Goal: Transaction & Acquisition: Book appointment/travel/reservation

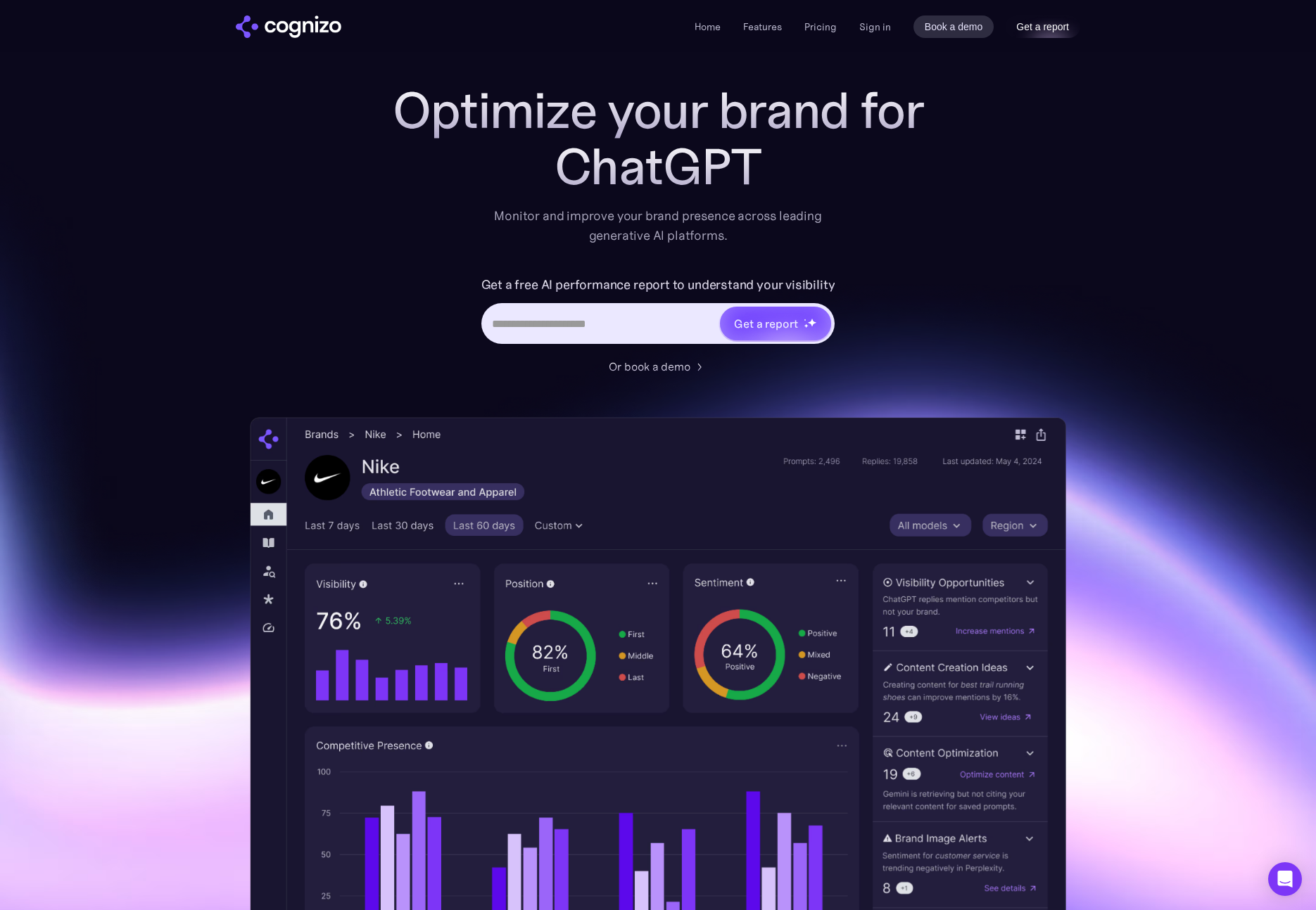
click at [1042, 23] on link "Get a report" at bounding box center [1042, 27] width 75 height 23
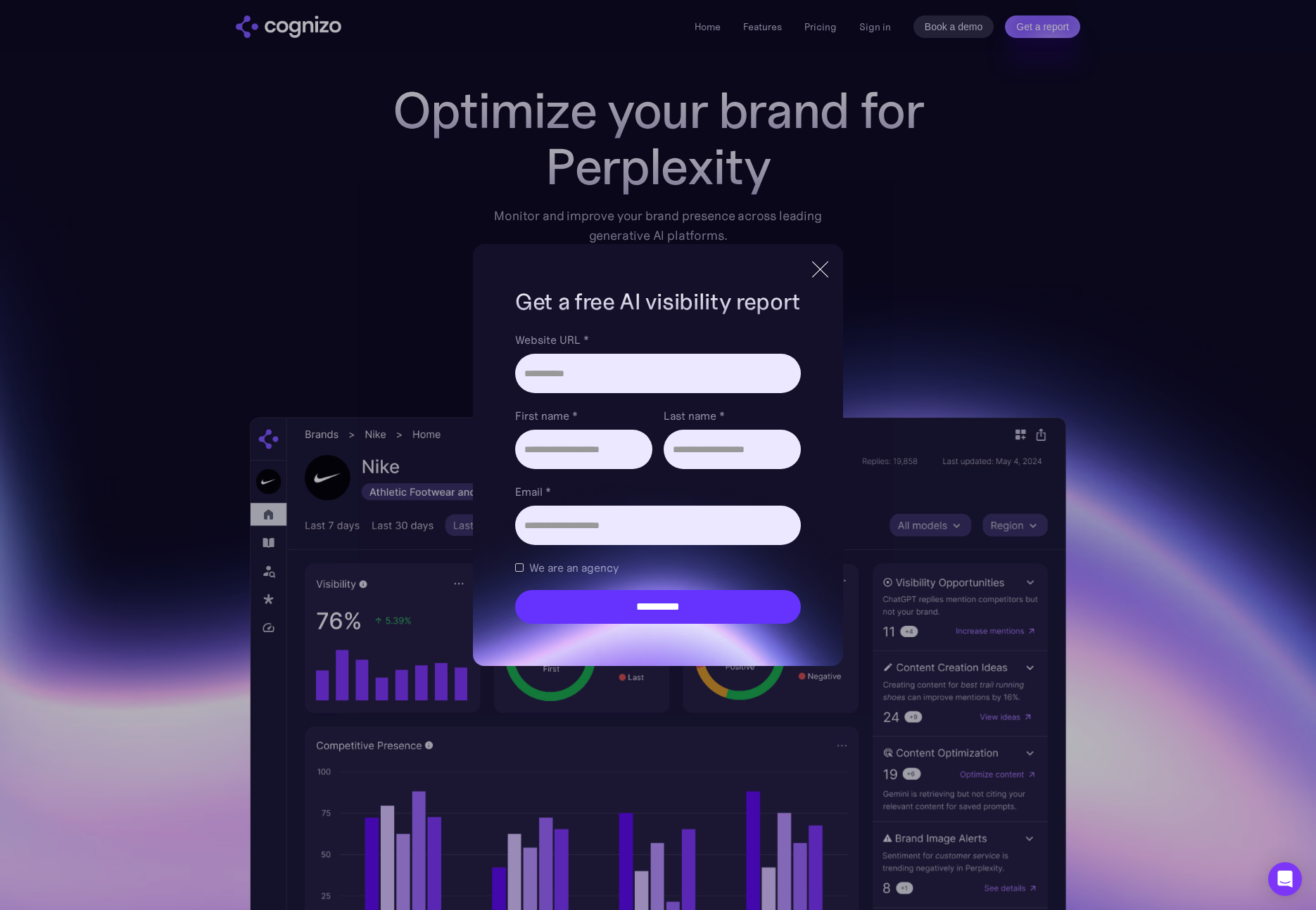
click at [924, 142] on div "**********" at bounding box center [658, 455] width 1316 height 910
click at [810, 278] on div at bounding box center [819, 269] width 23 height 26
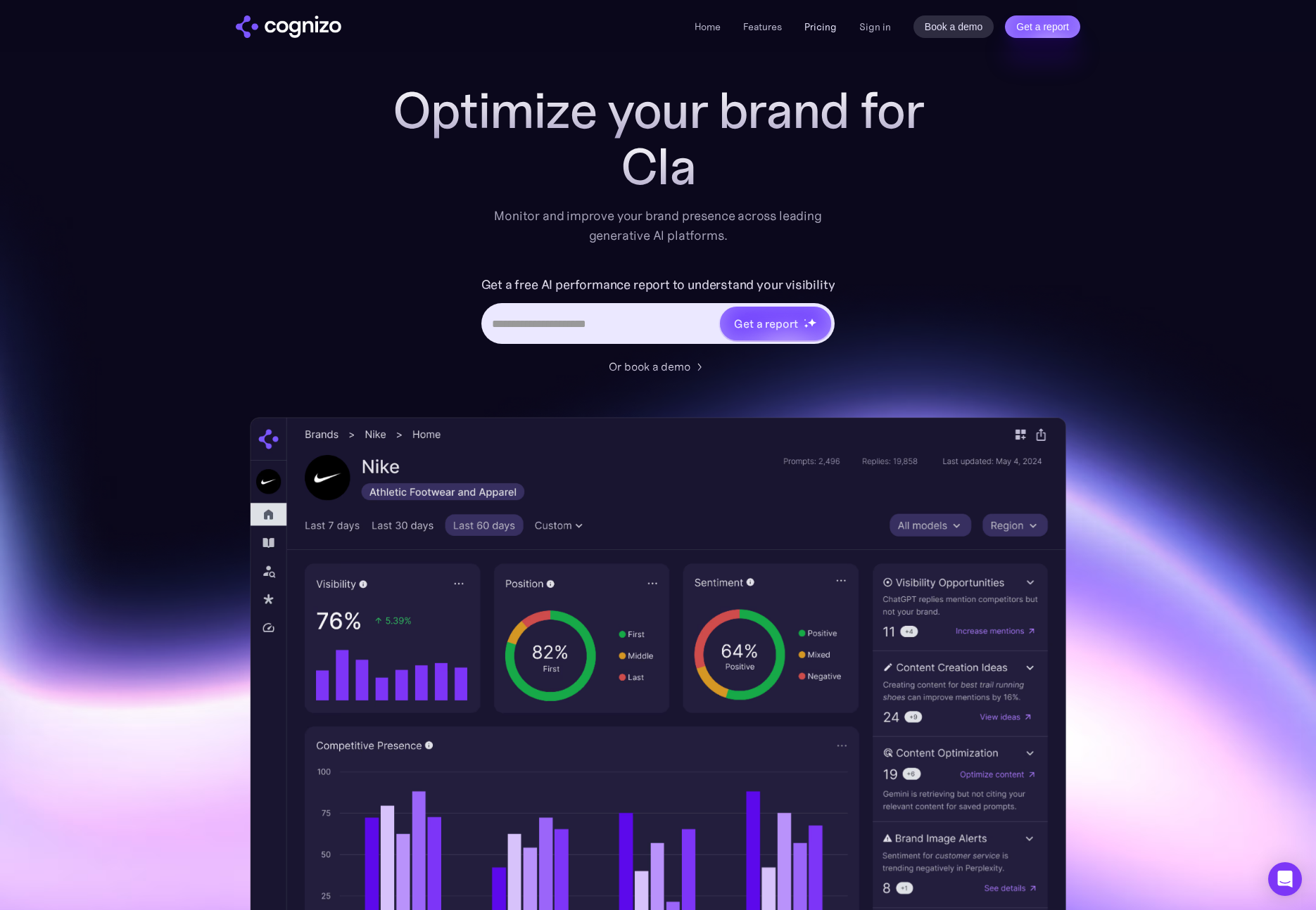
click at [815, 25] on link "Pricing" at bounding box center [819, 27] width 32 height 13
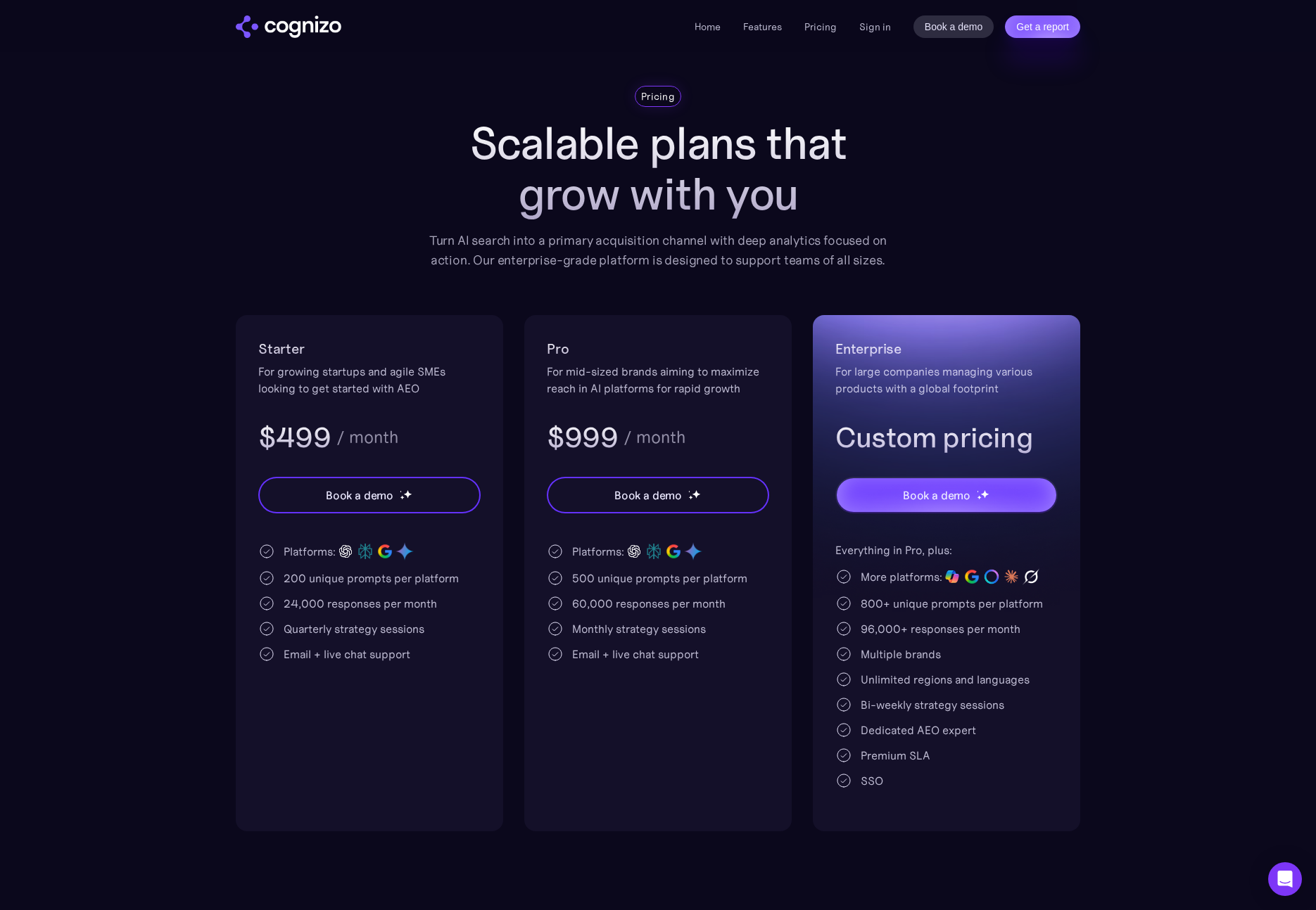
scroll to position [36, 0]
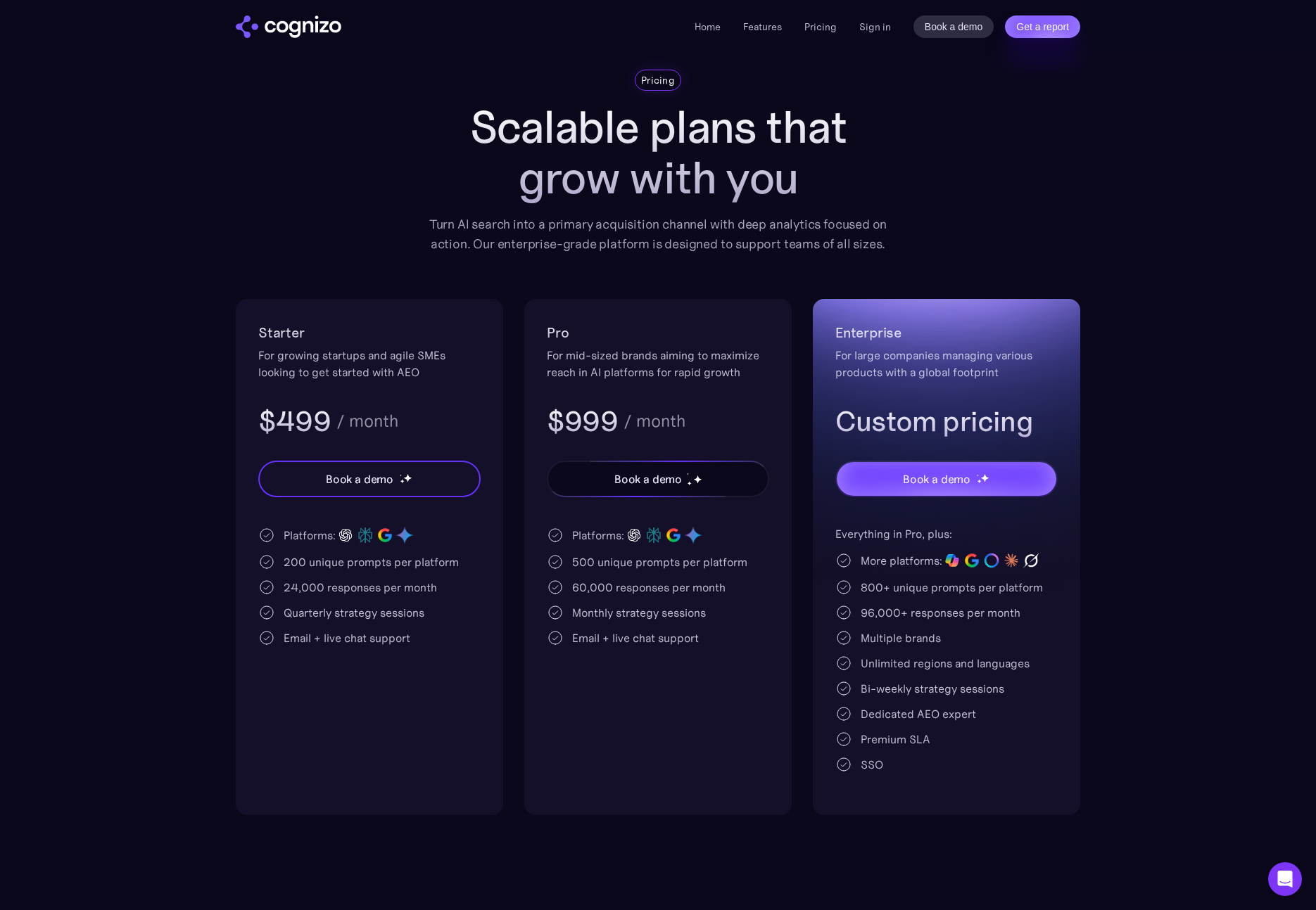
click at [640, 485] on div "Book a demo" at bounding box center [648, 479] width 68 height 16
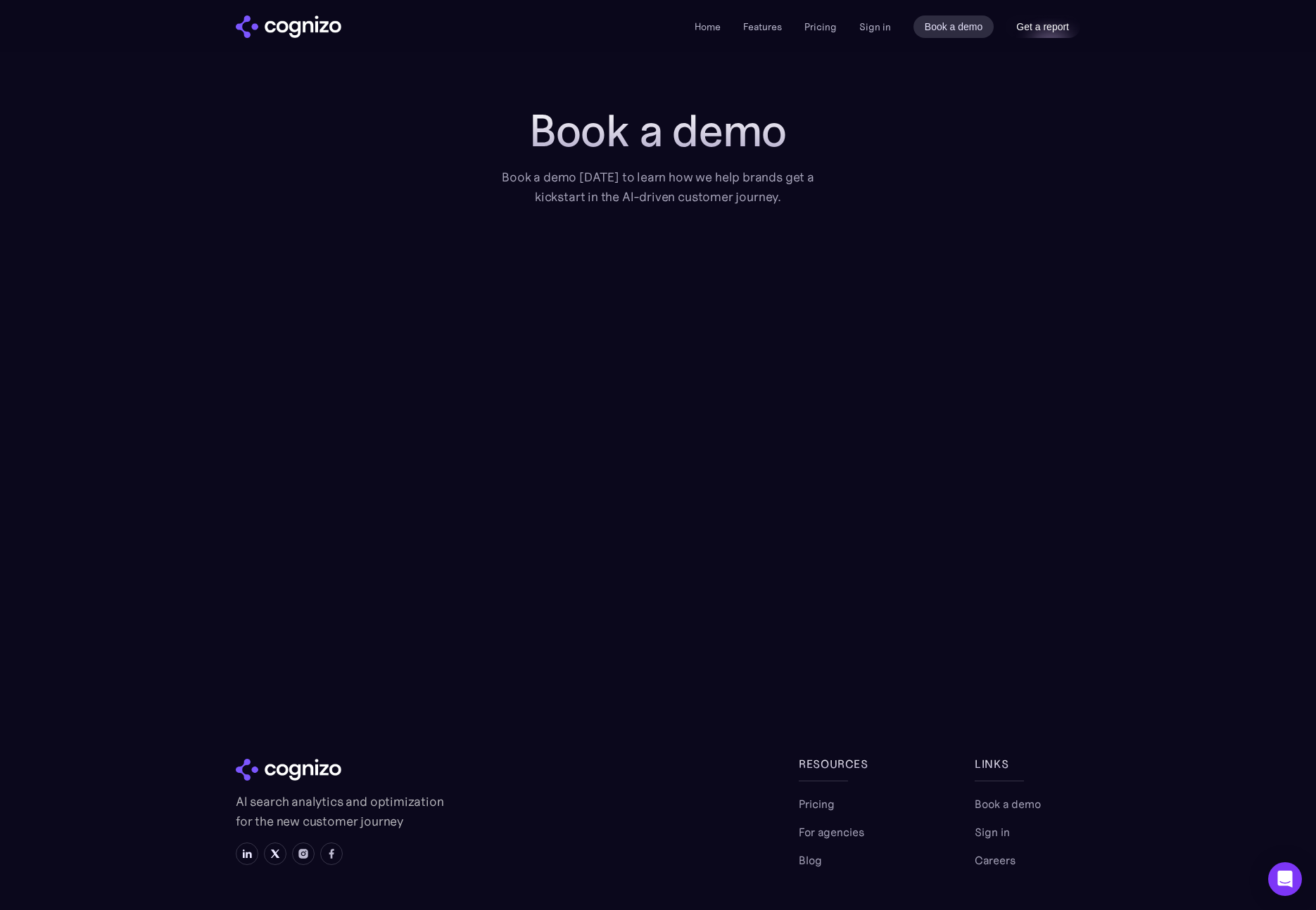
scroll to position [4, 0]
click at [1058, 22] on link "Get a report" at bounding box center [1042, 27] width 75 height 23
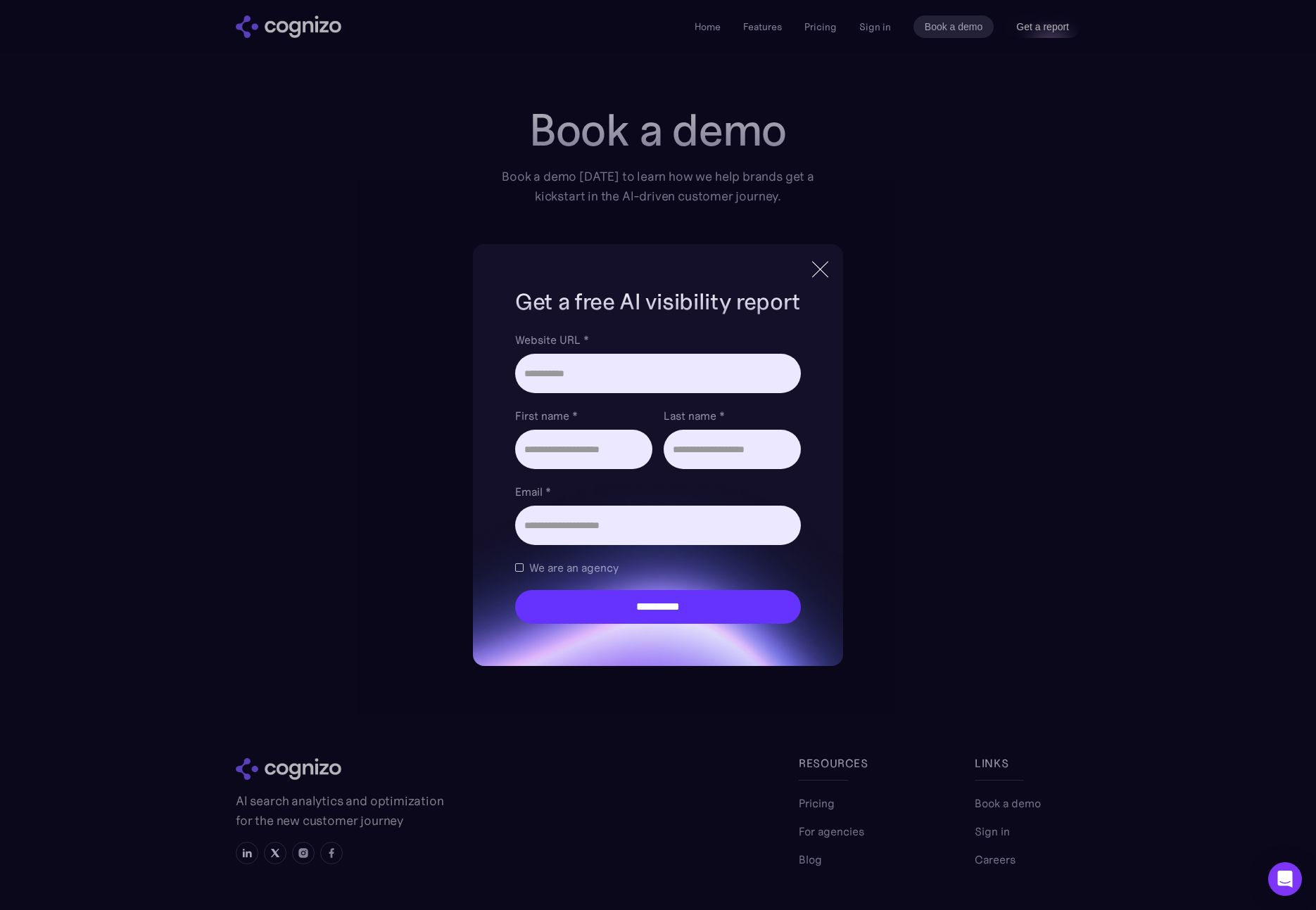
scroll to position [0, 0]
